Goal: Find specific page/section: Find specific page/section

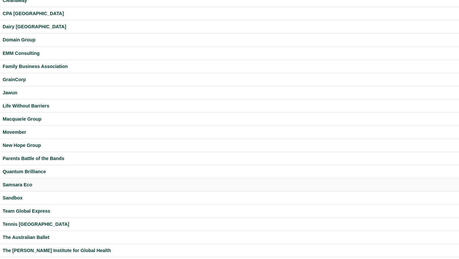
scroll to position [79, 0]
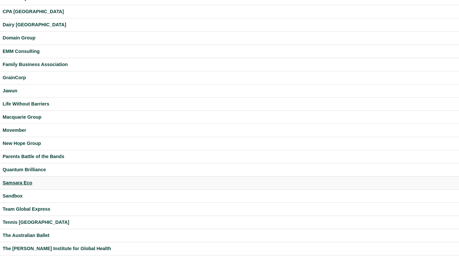
click at [25, 180] on div "Samsara Eco" at bounding box center [230, 183] width 454 height 8
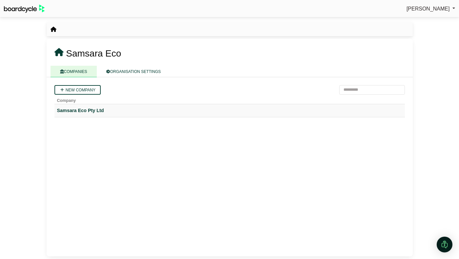
click at [93, 106] on td "Samsara Eco Pty Ltd" at bounding box center [230, 110] width 351 height 13
click at [99, 110] on div "Samsara Eco Pty Ltd" at bounding box center [229, 111] width 345 height 8
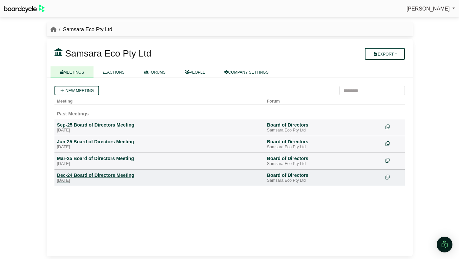
click at [63, 176] on div "Dec-24 Board of Directors Meeting" at bounding box center [159, 175] width 205 height 6
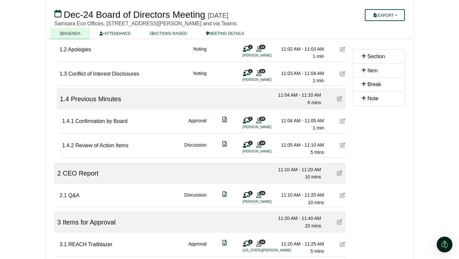
scroll to position [138, 0]
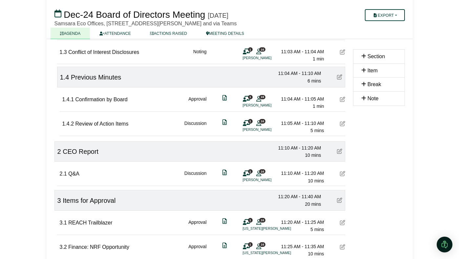
drag, startPoint x: 76, startPoint y: 123, endPoint x: 100, endPoint y: 2, distance: 123.9
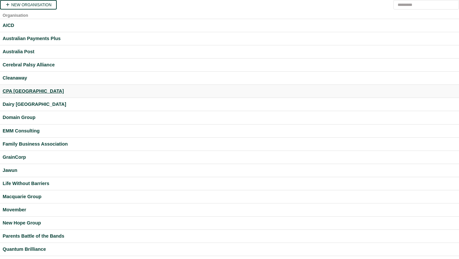
click at [25, 92] on div "CPA [GEOGRAPHIC_DATA]" at bounding box center [230, 91] width 454 height 8
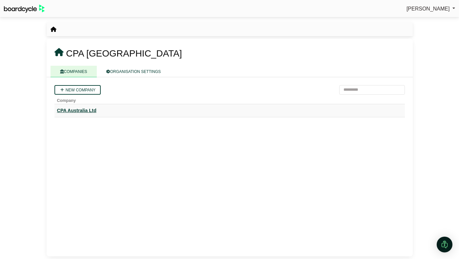
click at [95, 109] on div "CPA Australia Ltd" at bounding box center [229, 111] width 345 height 8
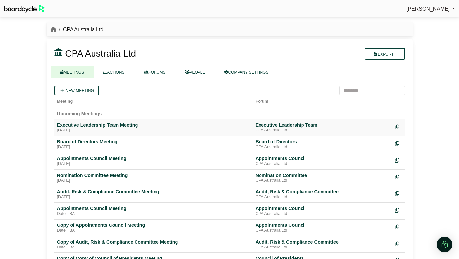
click at [97, 125] on div "Executive Leadership Team Meeting" at bounding box center [153, 125] width 193 height 6
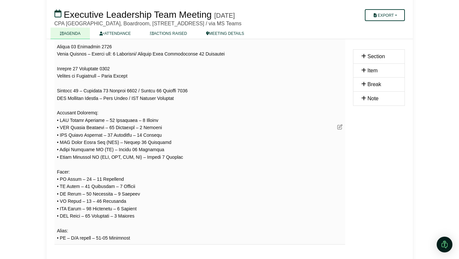
scroll to position [571, 0]
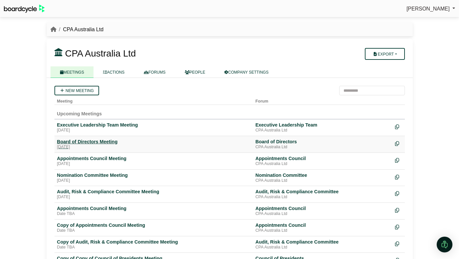
click at [98, 141] on div "Board of Directors Meeting" at bounding box center [153, 142] width 193 height 6
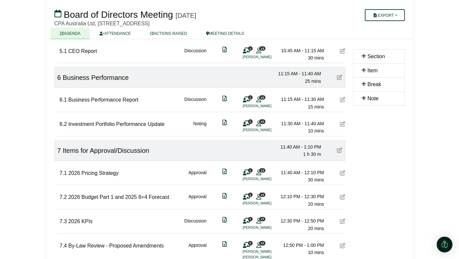
scroll to position [512, 0]
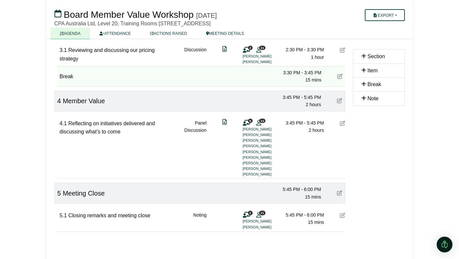
scroll to position [205, 0]
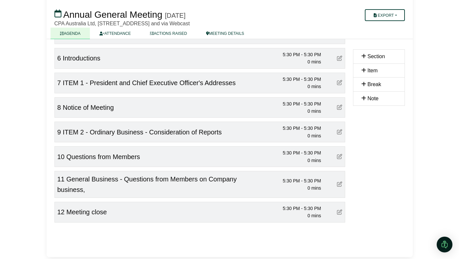
scroll to position [185, 0]
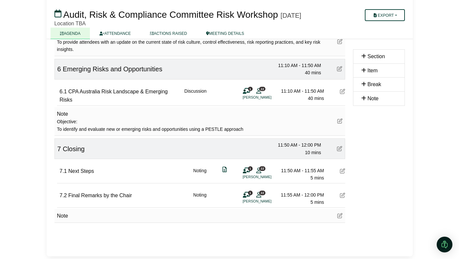
scroll to position [611, 0]
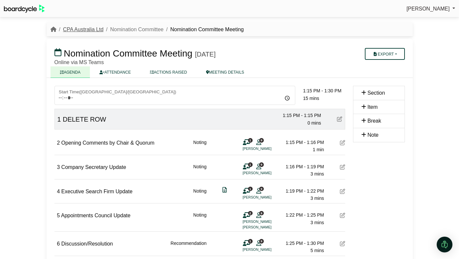
click at [87, 27] on link "CPA Australia Ltd" at bounding box center [83, 30] width 40 height 6
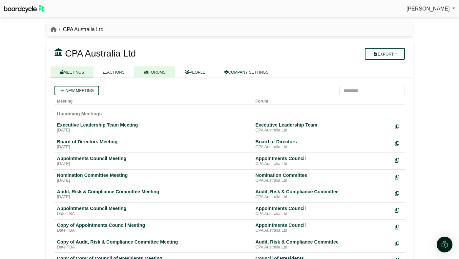
click link "FORUMS"
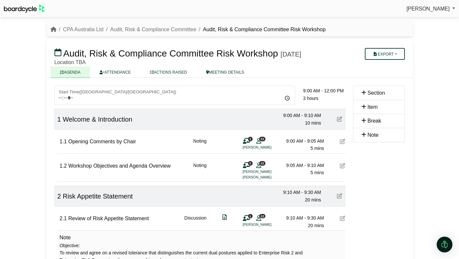
scroll to position [611, 0]
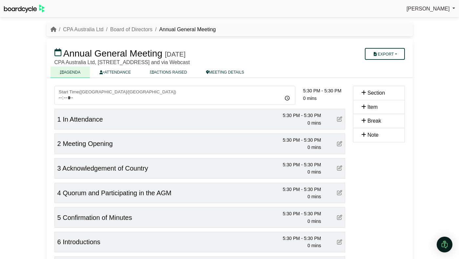
scroll to position [185, 0]
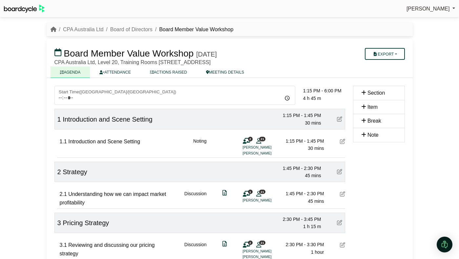
scroll to position [205, 0]
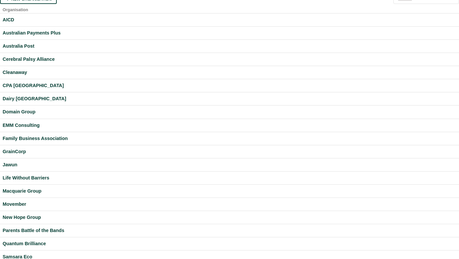
scroll to position [14, 0]
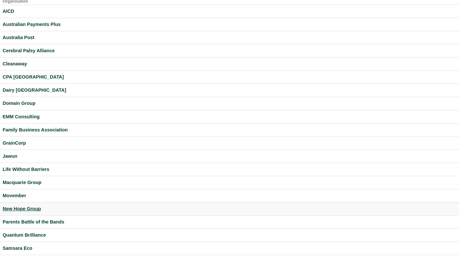
click at [29, 205] on div "New Hope Group" at bounding box center [230, 209] width 454 height 8
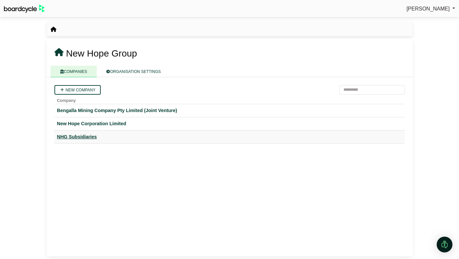
click at [87, 137] on div "NHG Subsidiaries" at bounding box center [229, 137] width 345 height 8
click at [79, 133] on div "NHG Subsidiaries" at bounding box center [229, 137] width 345 height 8
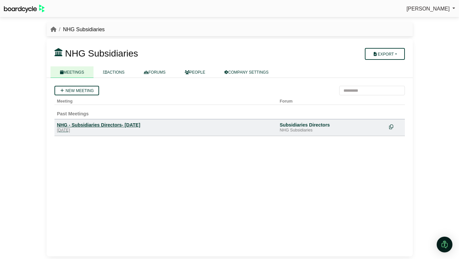
click at [96, 127] on div "NHG - Subsidiaries Directors- [DATE]" at bounding box center [166, 125] width 218 height 6
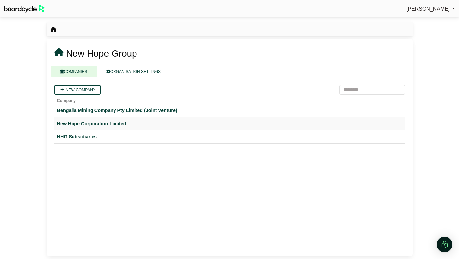
click at [69, 120] on div "New Hope Corporation Limited" at bounding box center [229, 124] width 345 height 8
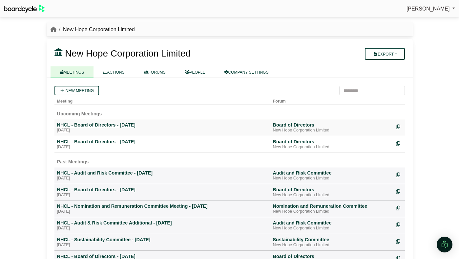
click at [131, 124] on div "NHCL - Board of Directors - [DATE]" at bounding box center [162, 125] width 211 height 6
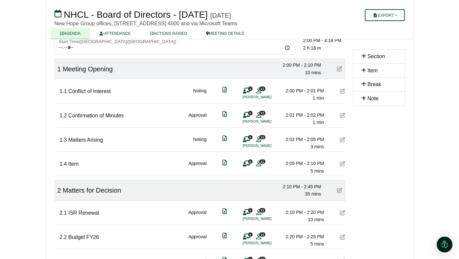
scroll to position [53, 0]
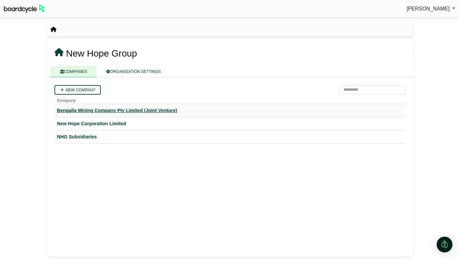
click at [90, 108] on div "Bengalla Mining Company Pty Limited (Joint Venture)" at bounding box center [229, 111] width 345 height 8
click at [66, 120] on div "New Hope Corporation Limited" at bounding box center [229, 124] width 345 height 8
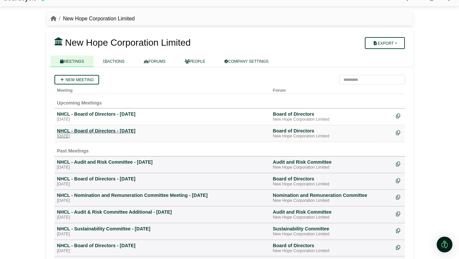
scroll to position [12, 0]
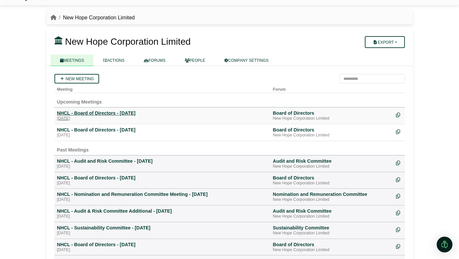
click at [147, 114] on div "NHCL - Board of Directors - 15 September 2025" at bounding box center [162, 113] width 211 height 6
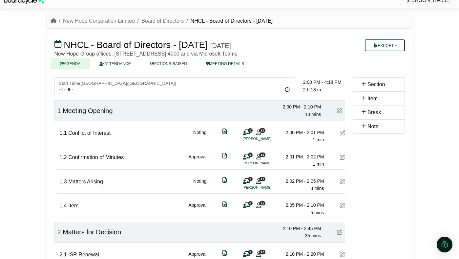
scroll to position [11, 0]
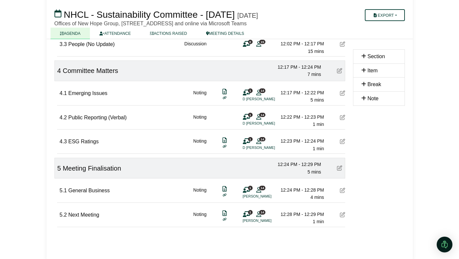
scroll to position [618, 0]
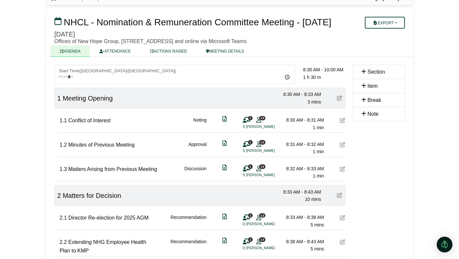
scroll to position [43, 0]
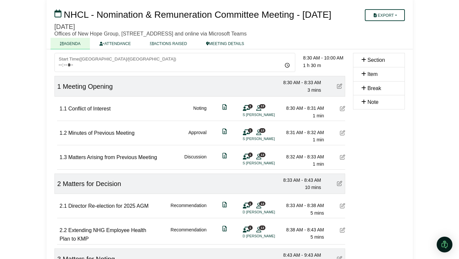
click at [157, 160] on span "Matters Arising from Previous Meeting" at bounding box center [112, 157] width 89 height 6
click at [153, 165] on div "2 Matters Arising from Previous Meeting Discussion 1 13 S Boulton 8:32 AM - 8:3…" at bounding box center [201, 157] width 288 height 23
click at [340, 160] on icon at bounding box center [342, 156] width 5 height 5
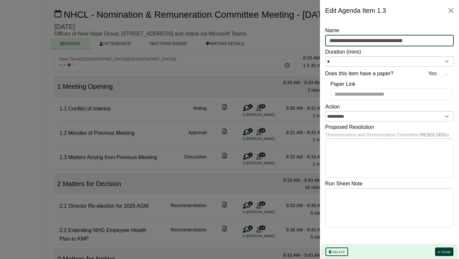
click at [353, 43] on input "**********" at bounding box center [389, 41] width 129 height 12
click at [450, 8] on button "Close" at bounding box center [451, 10] width 11 height 11
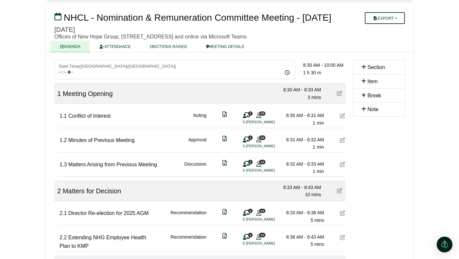
scroll to position [0, 0]
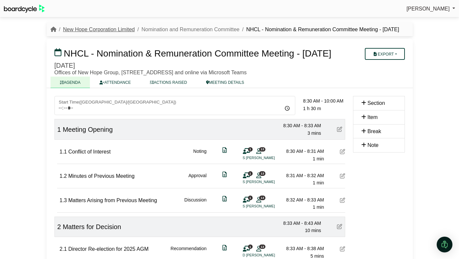
click at [119, 30] on link "New Hope Corporation Limited" at bounding box center [99, 30] width 72 height 6
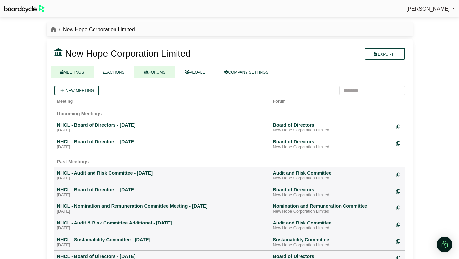
click at [159, 73] on link "FORUMS" at bounding box center [154, 71] width 41 height 11
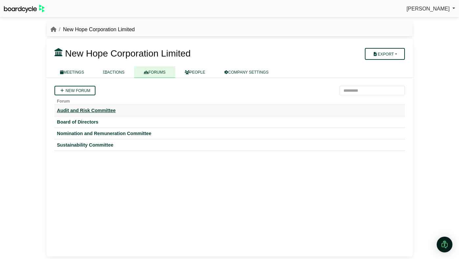
click at [105, 113] on div "Audit and Risk Committee" at bounding box center [229, 110] width 345 height 6
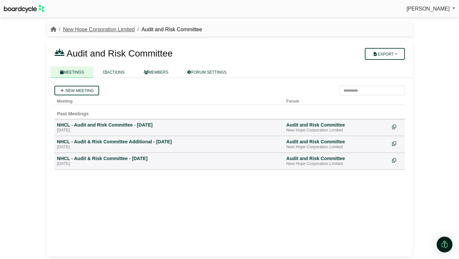
click at [124, 31] on link "New Hope Corporation Limited" at bounding box center [99, 30] width 72 height 6
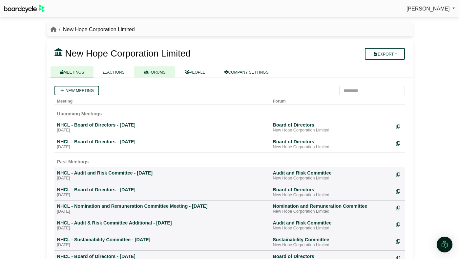
click at [157, 69] on link "FORUMS" at bounding box center [154, 71] width 41 height 11
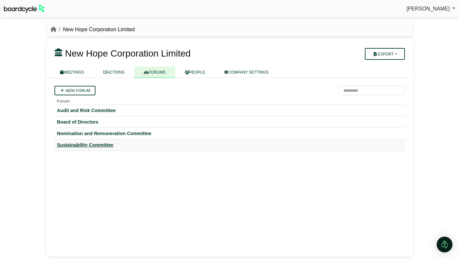
click at [104, 146] on div "Sustainability Committee" at bounding box center [229, 145] width 345 height 6
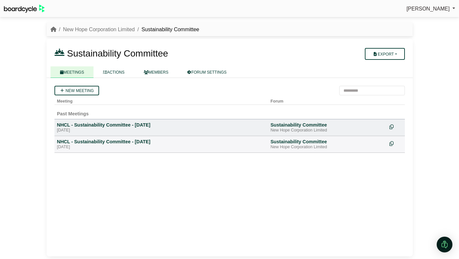
click at [129, 120] on td "NHCL - Sustainability Committee - [DATE], 31 July 2025" at bounding box center [162, 127] width 214 height 17
click at [129, 125] on div "NHCL - Sustainability Committee - [DATE]" at bounding box center [161, 125] width 208 height 6
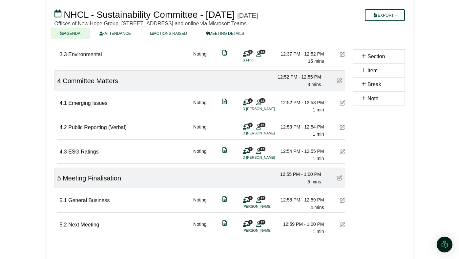
scroll to position [472, 0]
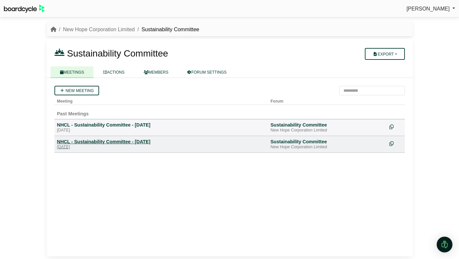
click at [96, 139] on div "NHCL - Sustainability Committee - [DATE]" at bounding box center [161, 142] width 208 height 6
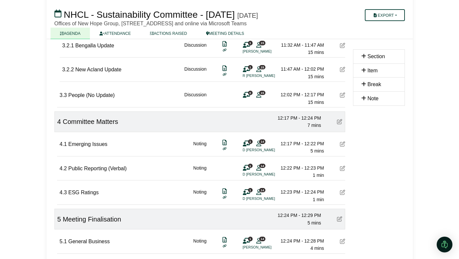
scroll to position [618, 0]
